Goal: Ask a question: Seek information or help from site administrators or community

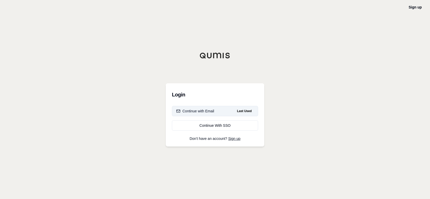
click at [200, 111] on div "Continue with Email" at bounding box center [195, 110] width 38 height 5
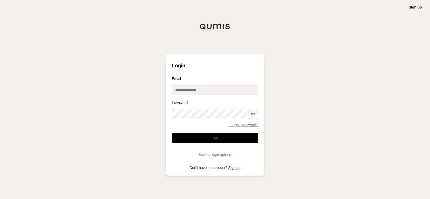
drag, startPoint x: 188, startPoint y: 90, endPoint x: 190, endPoint y: 92, distance: 3.1
click at [188, 90] on input "Email" at bounding box center [215, 89] width 86 height 10
type input "**********"
click at [172, 133] on button "Login" at bounding box center [215, 138] width 86 height 10
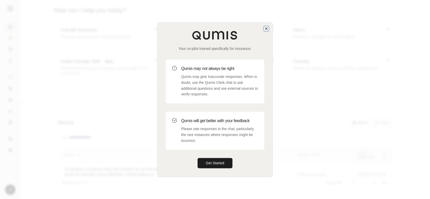
click at [267, 30] on icon "button" at bounding box center [266, 28] width 4 height 4
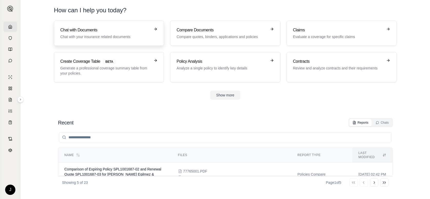
click at [107, 33] on div "Chat with Documents Chat with your insurance related documents" at bounding box center [105, 33] width 90 height 12
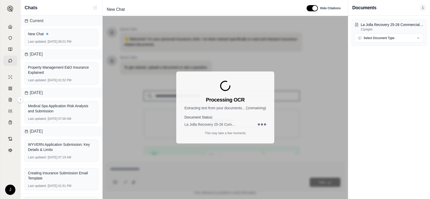
scroll to position [79, 0]
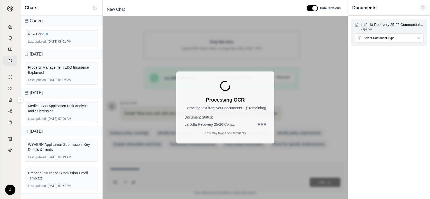
click at [378, 40] on html "J Chats Current New Chat Last updated: [DATE] 08:01 PM [DATE] Property Manageme…" at bounding box center [215, 99] width 430 height 199
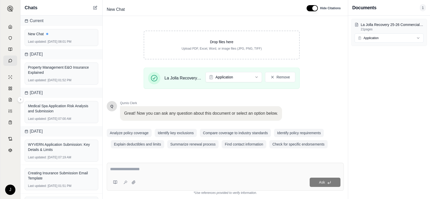
click at [152, 169] on textarea at bounding box center [225, 169] width 230 height 6
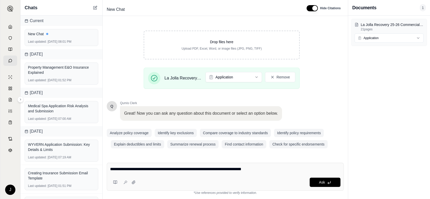
click at [258, 170] on textarea "**********" at bounding box center [225, 169] width 230 height 6
drag, startPoint x: 247, startPoint y: 168, endPoint x: 248, endPoint y: 170, distance: 2.6
type textarea "**********"
click at [330, 185] on button "Ask" at bounding box center [325, 181] width 31 height 9
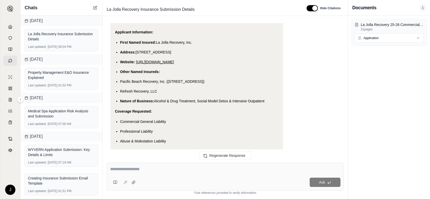
scroll to position [1599, 0]
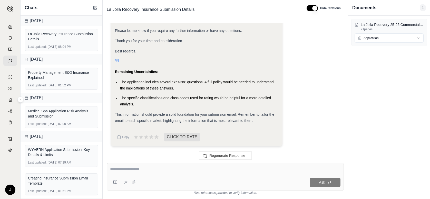
drag, startPoint x: 115, startPoint y: 64, endPoint x: 134, endPoint y: 62, distance: 19.6
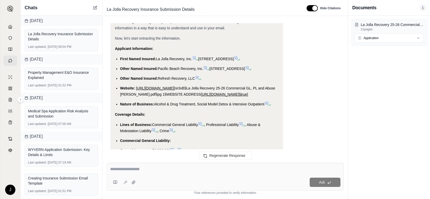
scroll to position [173, 0]
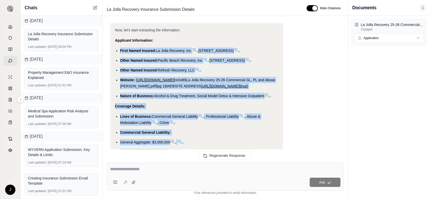
drag, startPoint x: 139, startPoint y: 50, endPoint x: 118, endPoint y: 48, distance: 21.6
drag, startPoint x: 118, startPoint y: 48, endPoint x: 145, endPoint y: 50, distance: 27.5
copy div "Lorem Ipsum Dolorsi: Am Conse Adipisci, Eli. 7191 Seddoe Tem. #086 Inc Utlab, E…"
